Goal: Complete application form

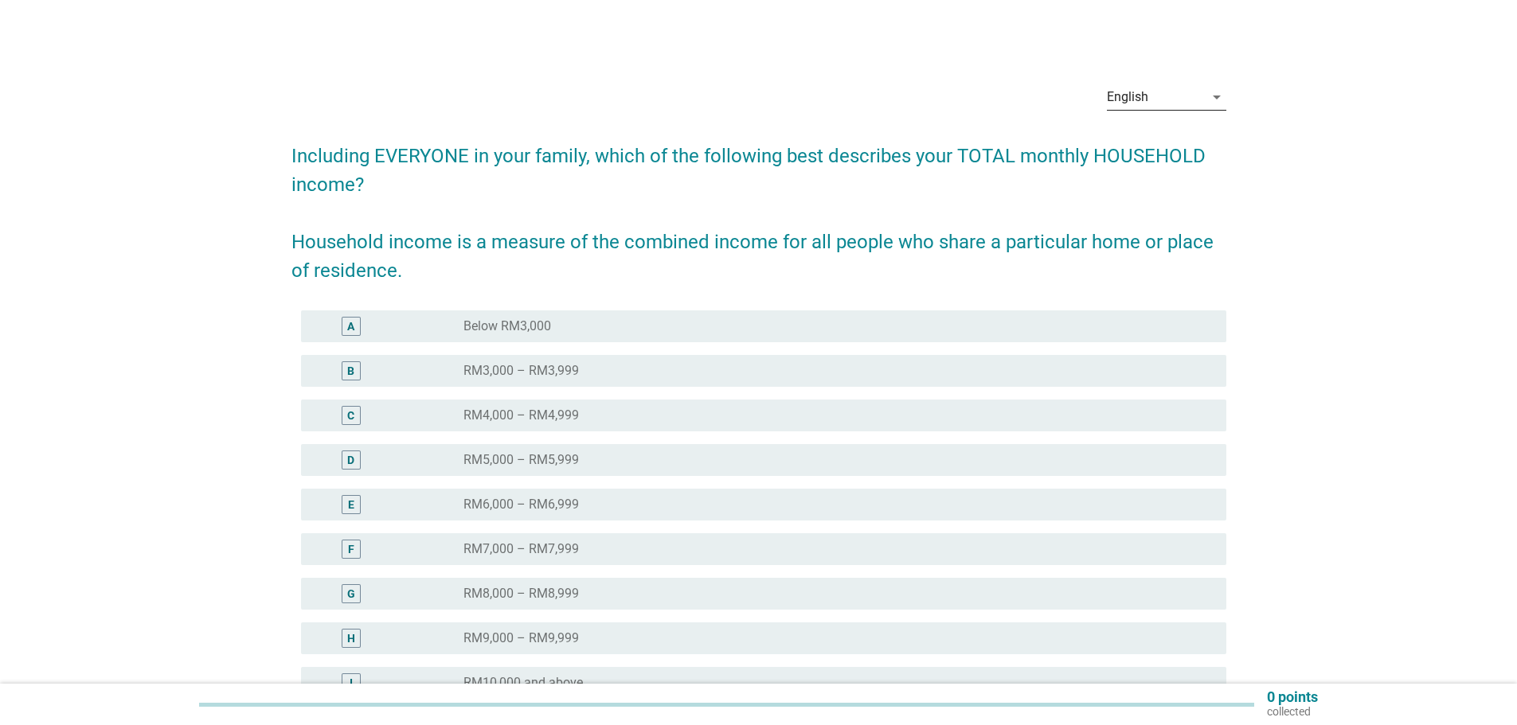
click at [1204, 103] on div "arrow_drop_down" at bounding box center [1215, 97] width 22 height 19
click at [1182, 140] on div "Bahasa Melayu" at bounding box center [1166, 148] width 94 height 19
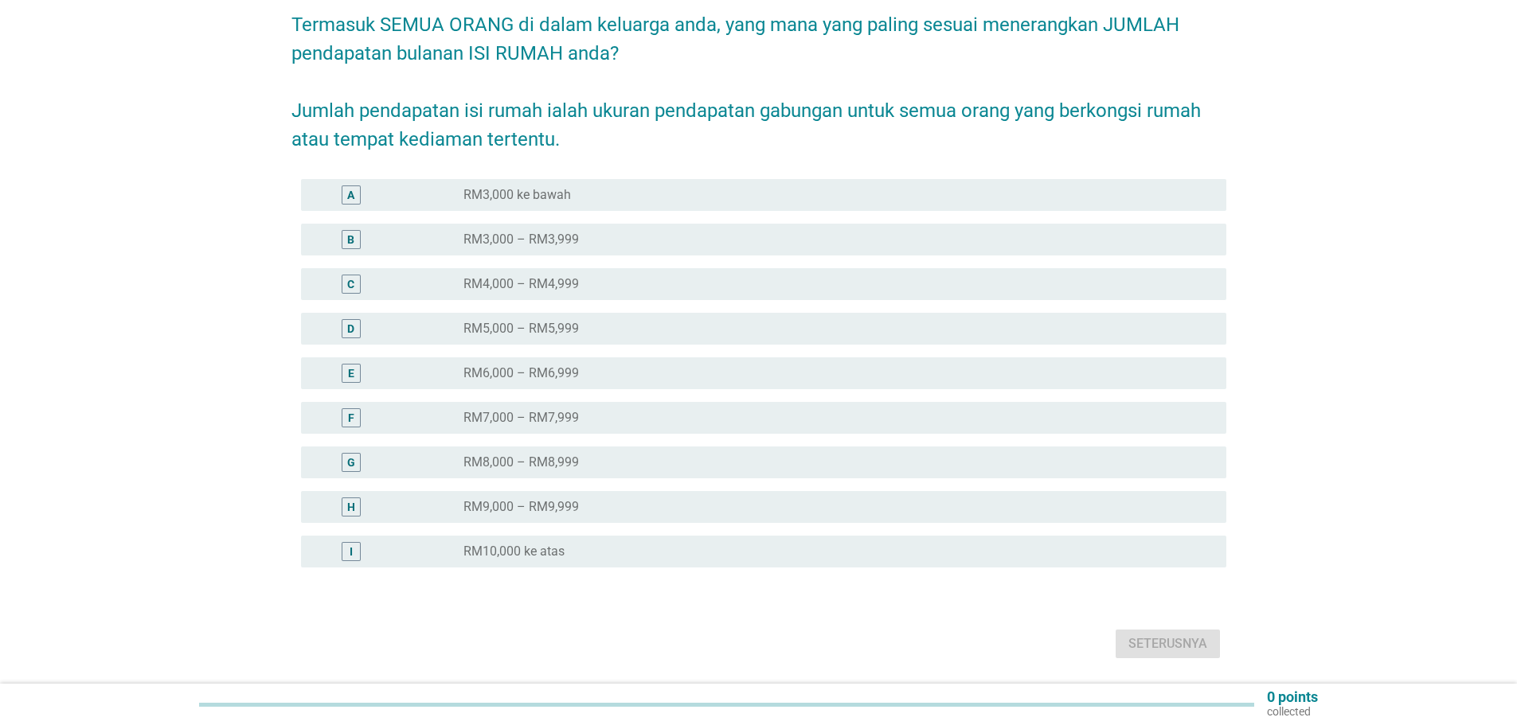
scroll to position [159, 0]
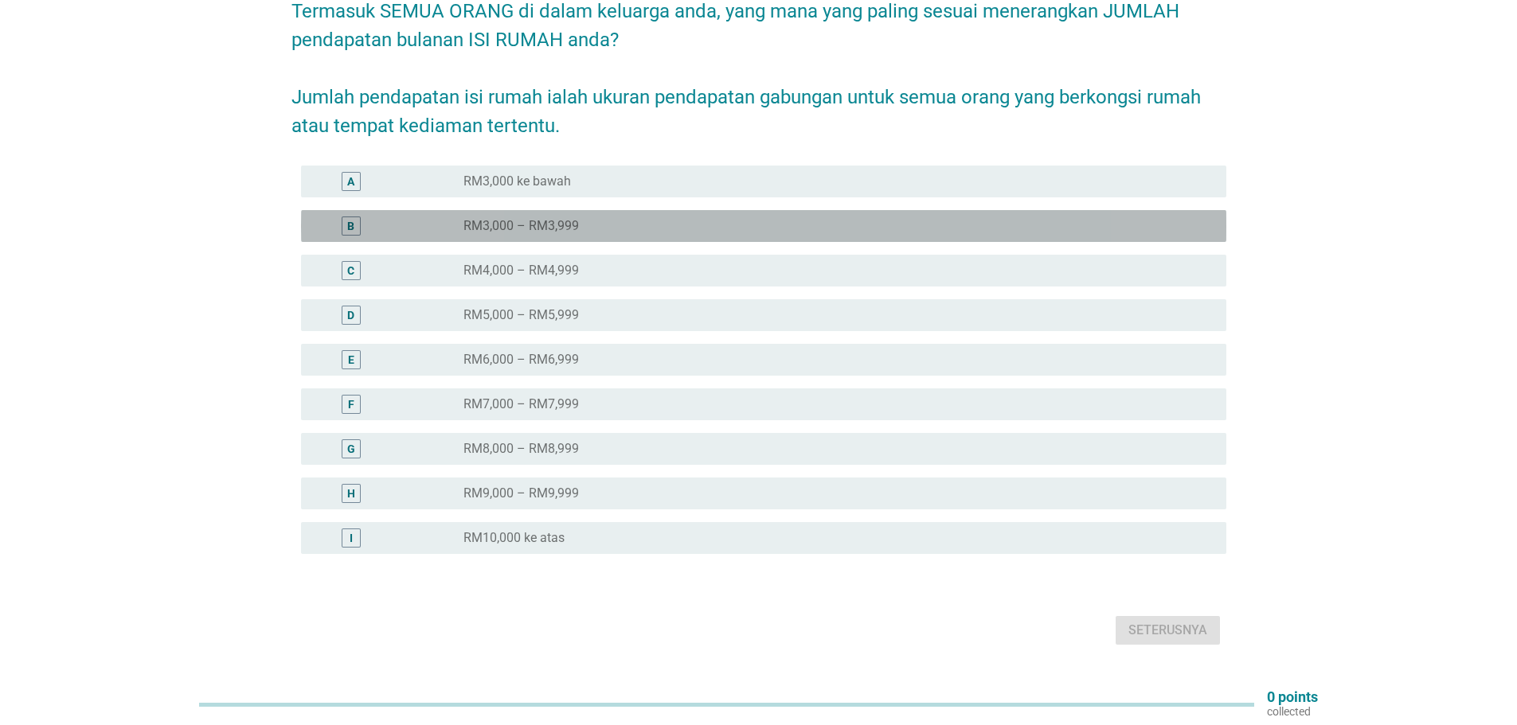
click at [354, 218] on div "B" at bounding box center [350, 226] width 7 height 17
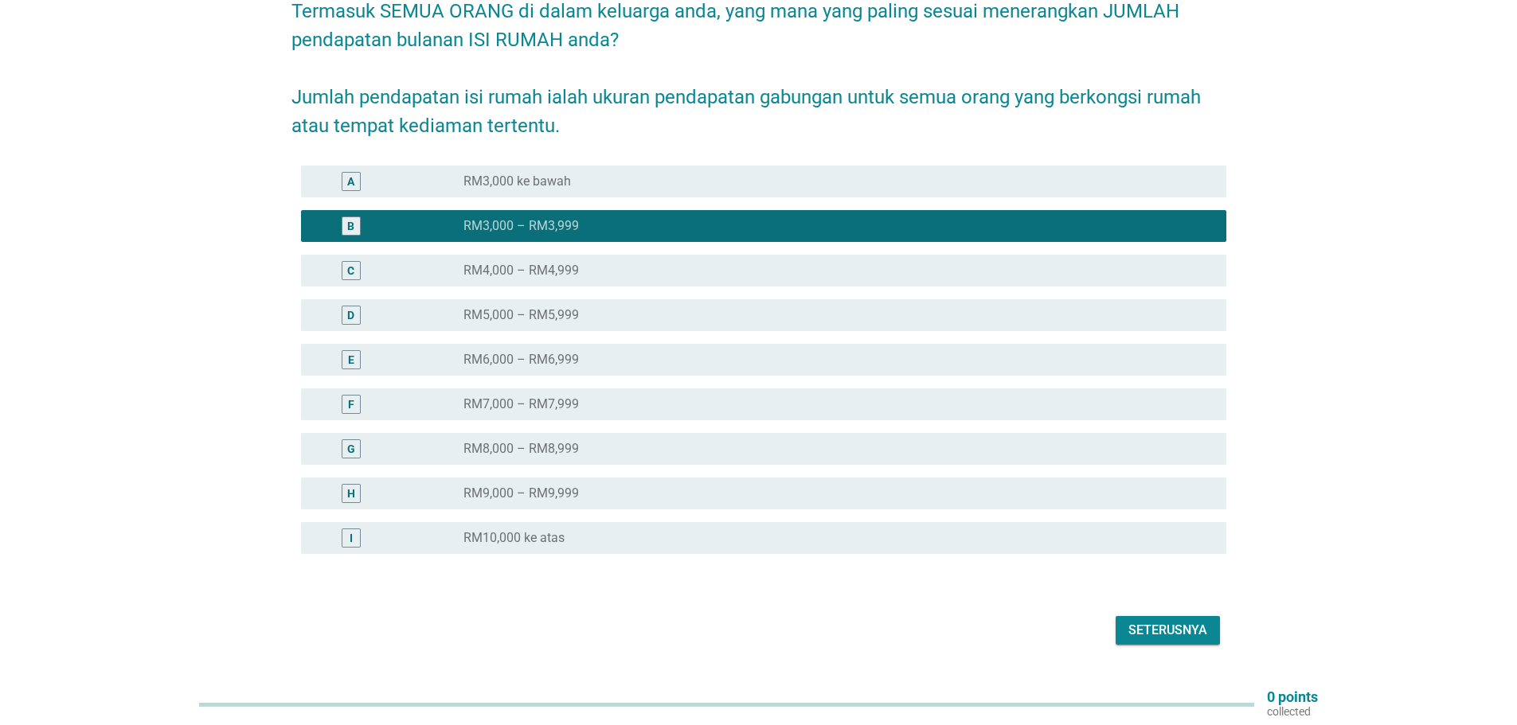
click at [1185, 621] on div "Seterusnya" at bounding box center [1167, 630] width 79 height 19
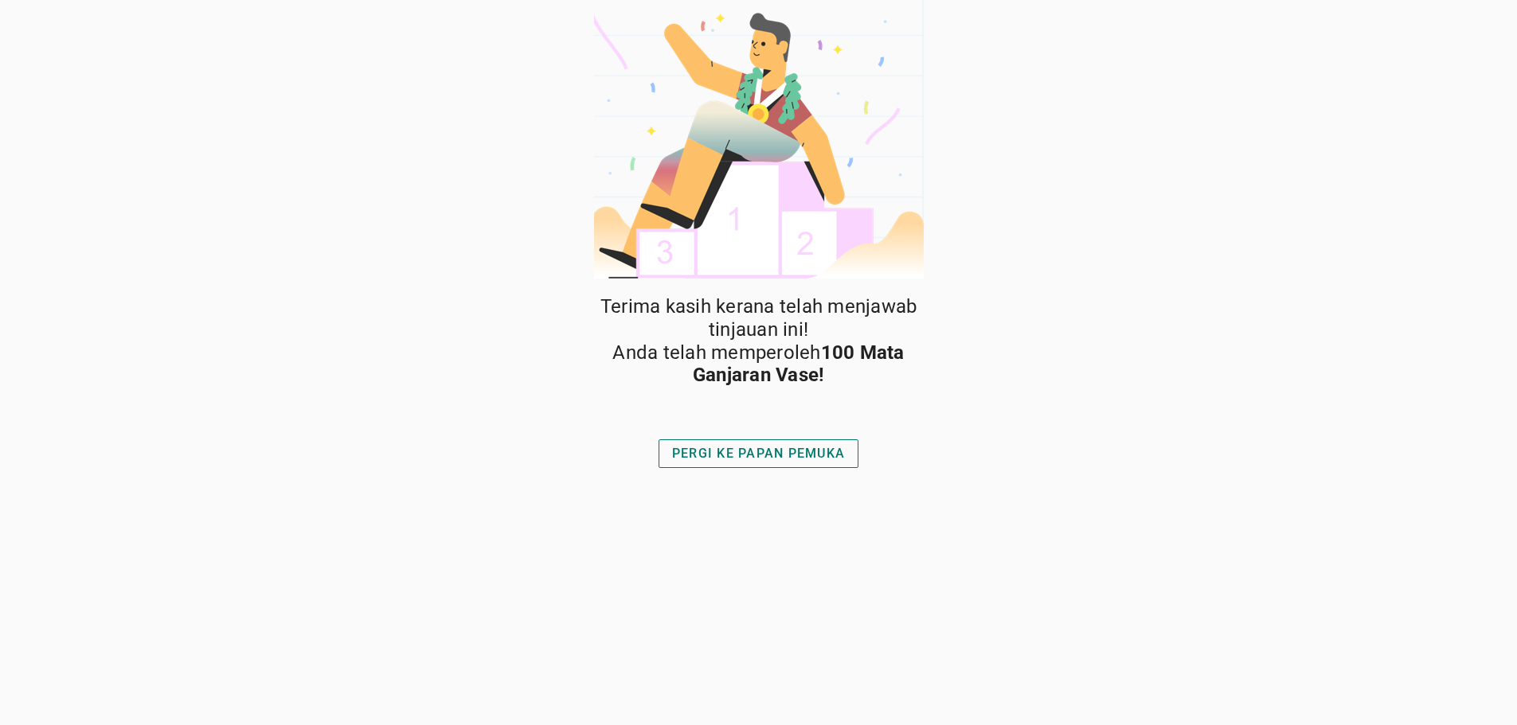
click at [766, 455] on div "PERGI KE PAPAN PEMUKA" at bounding box center [758, 453] width 173 height 19
click at [756, 452] on div "PERGI KE PAPAN PEMUKA" at bounding box center [758, 453] width 173 height 19
